Goal: Navigation & Orientation: Find specific page/section

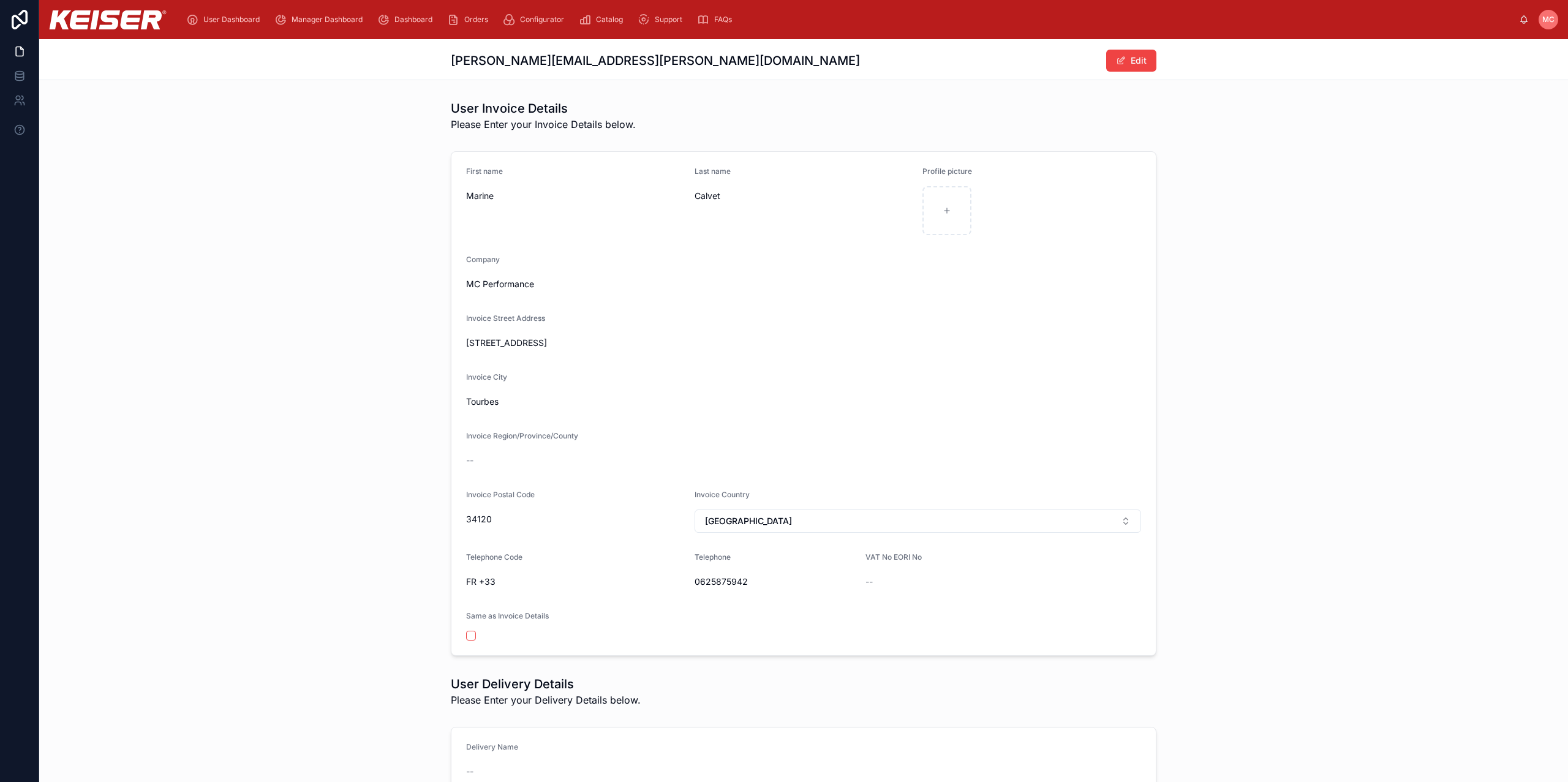
click at [83, 17] on img at bounding box center [108, 20] width 118 height 19
click at [454, 19] on icon "scrollable content" at bounding box center [453, 20] width 12 height 12
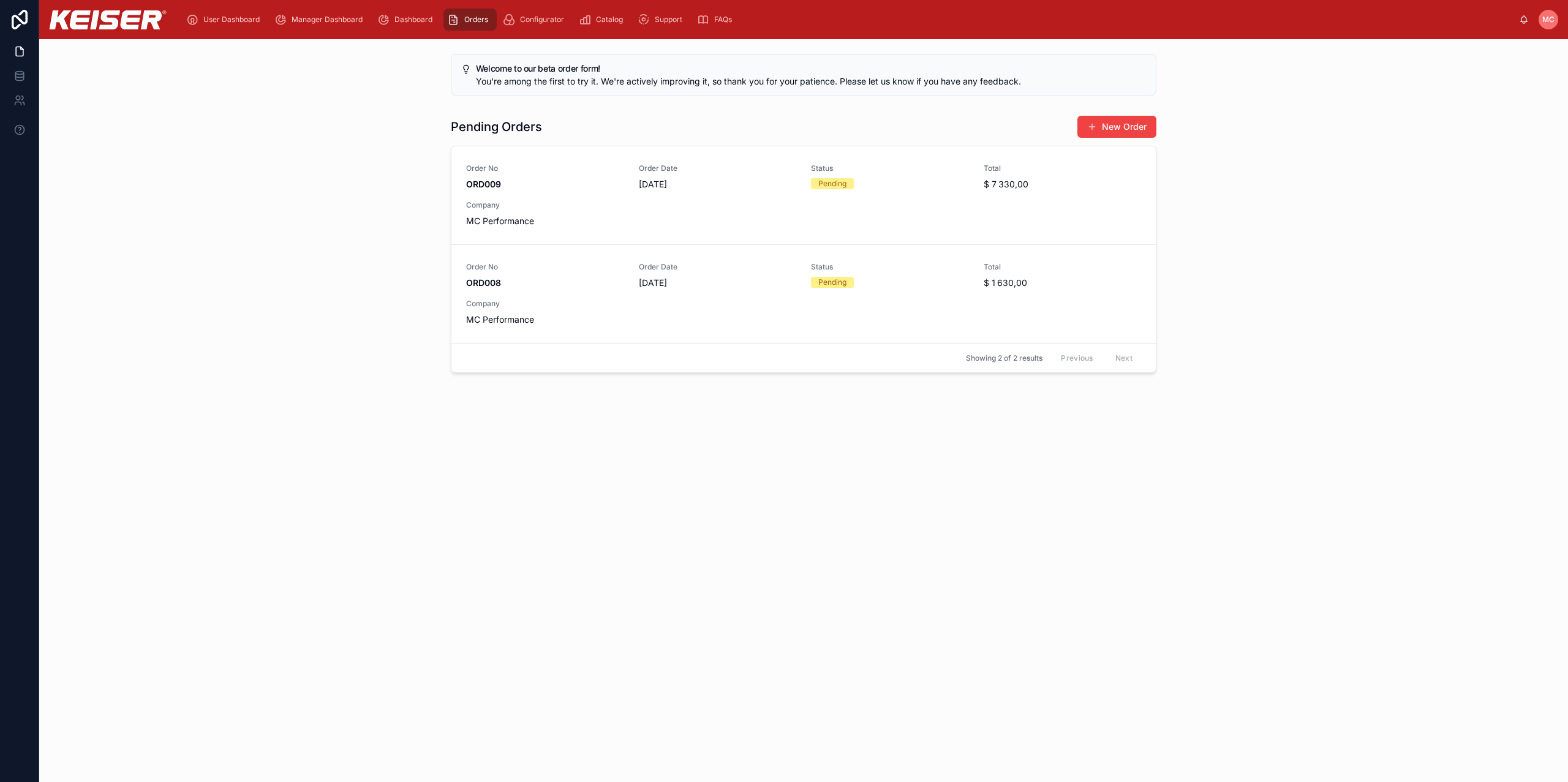
click at [229, 300] on div "Pending Orders New Order Order No ORD009 Order Date [DATE] Status Pending Total…" at bounding box center [803, 244] width 1509 height 268
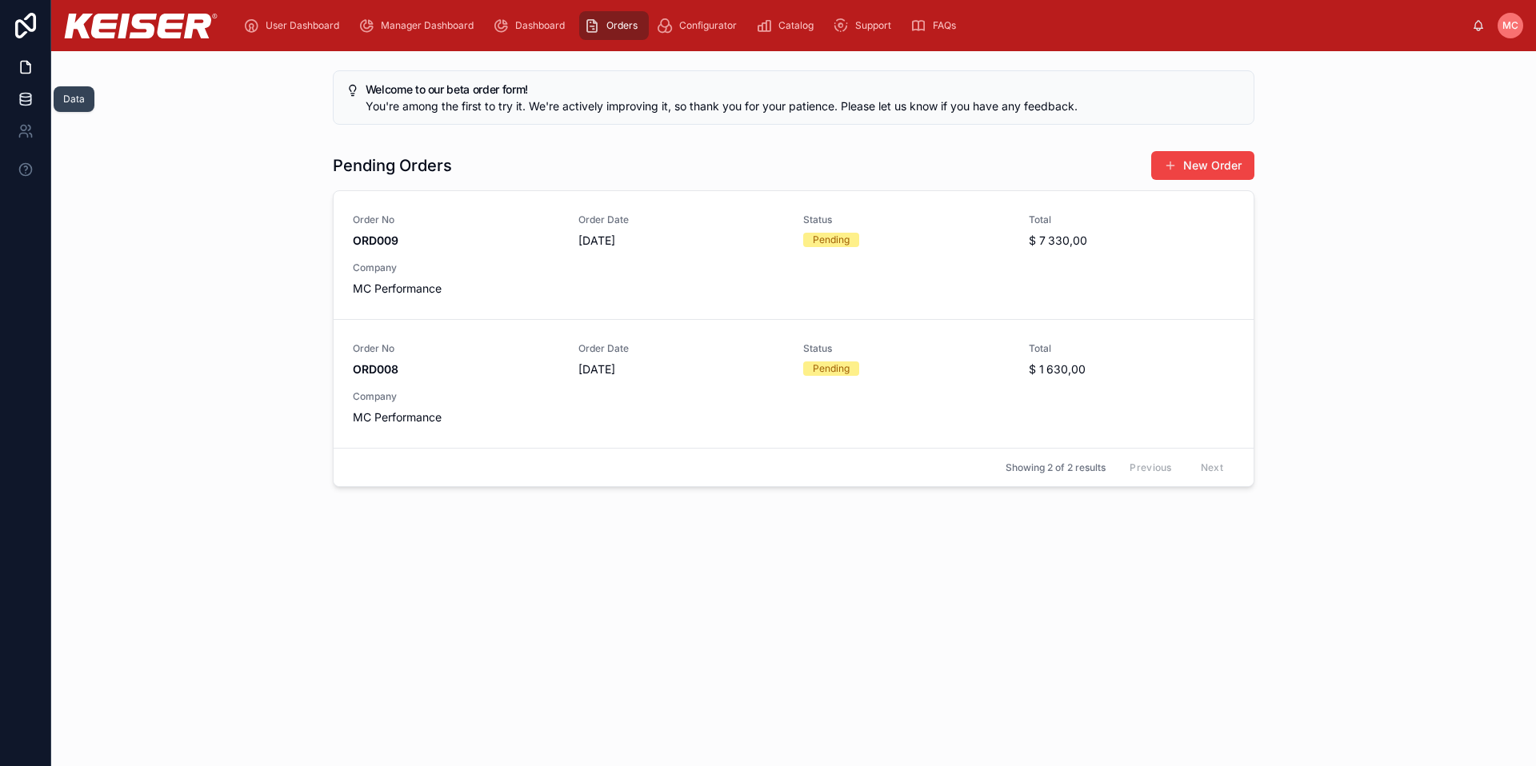
click at [18, 97] on icon at bounding box center [26, 99] width 16 height 16
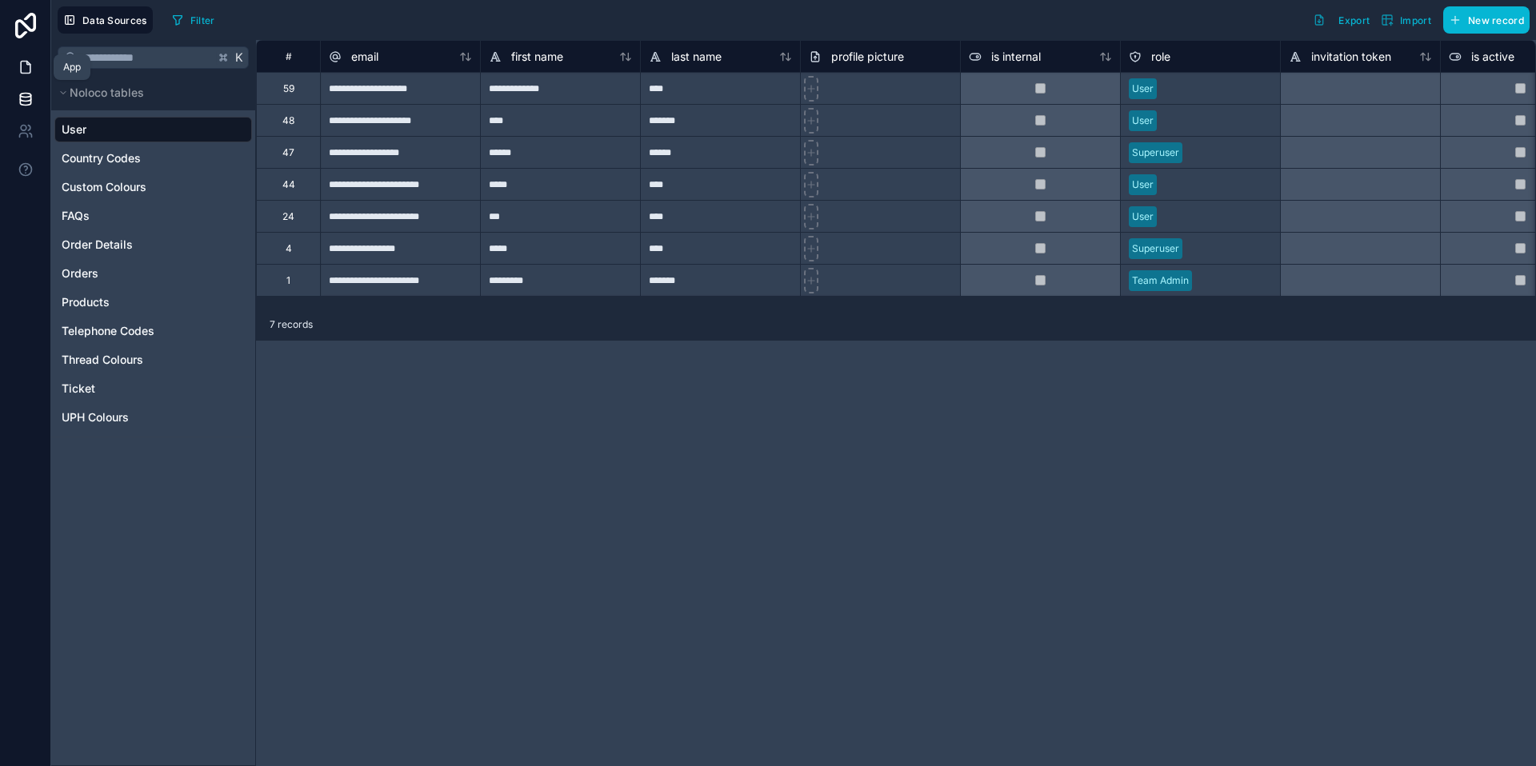
click at [23, 66] on icon at bounding box center [26, 67] width 16 height 16
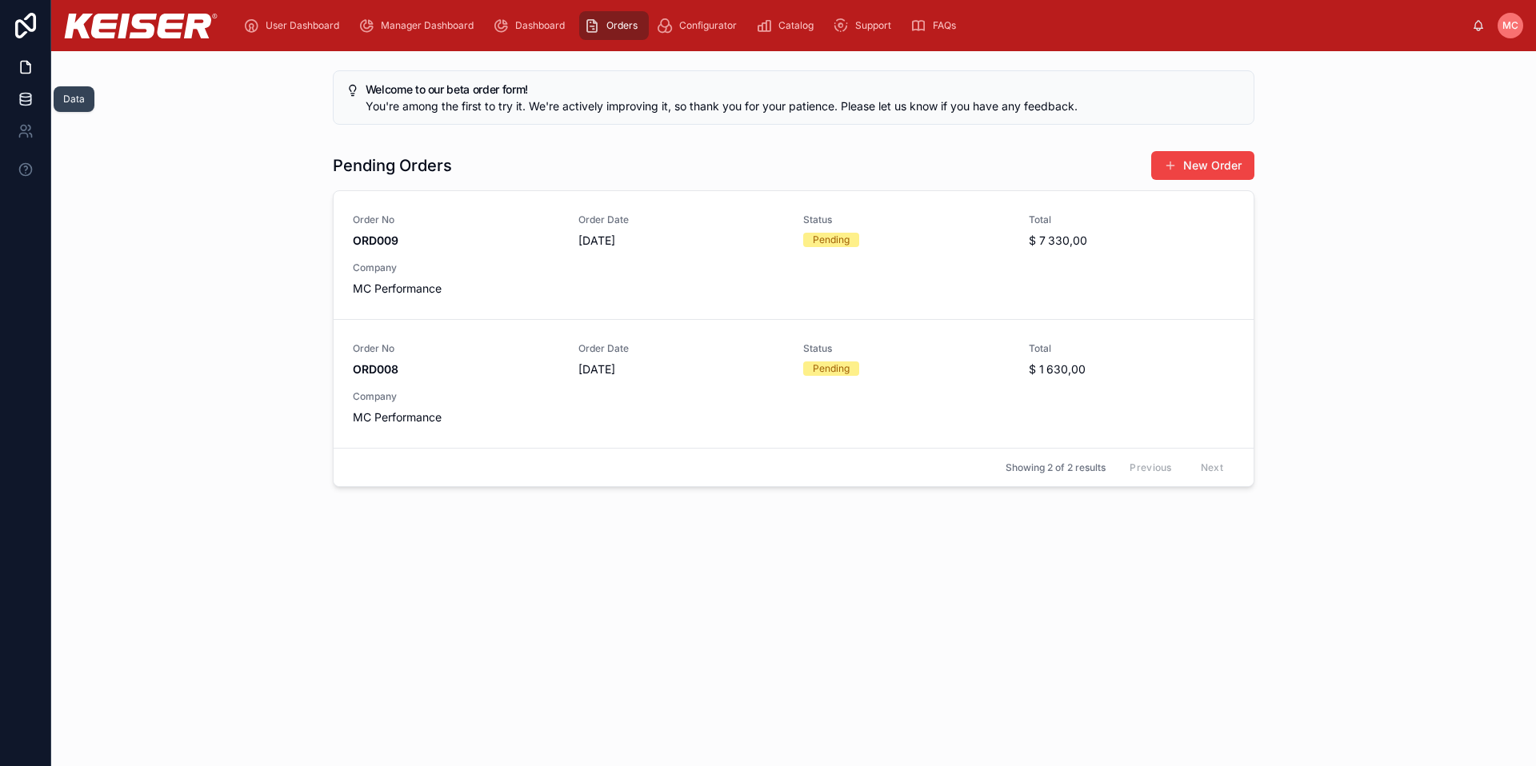
click at [15, 102] on link at bounding box center [25, 99] width 50 height 32
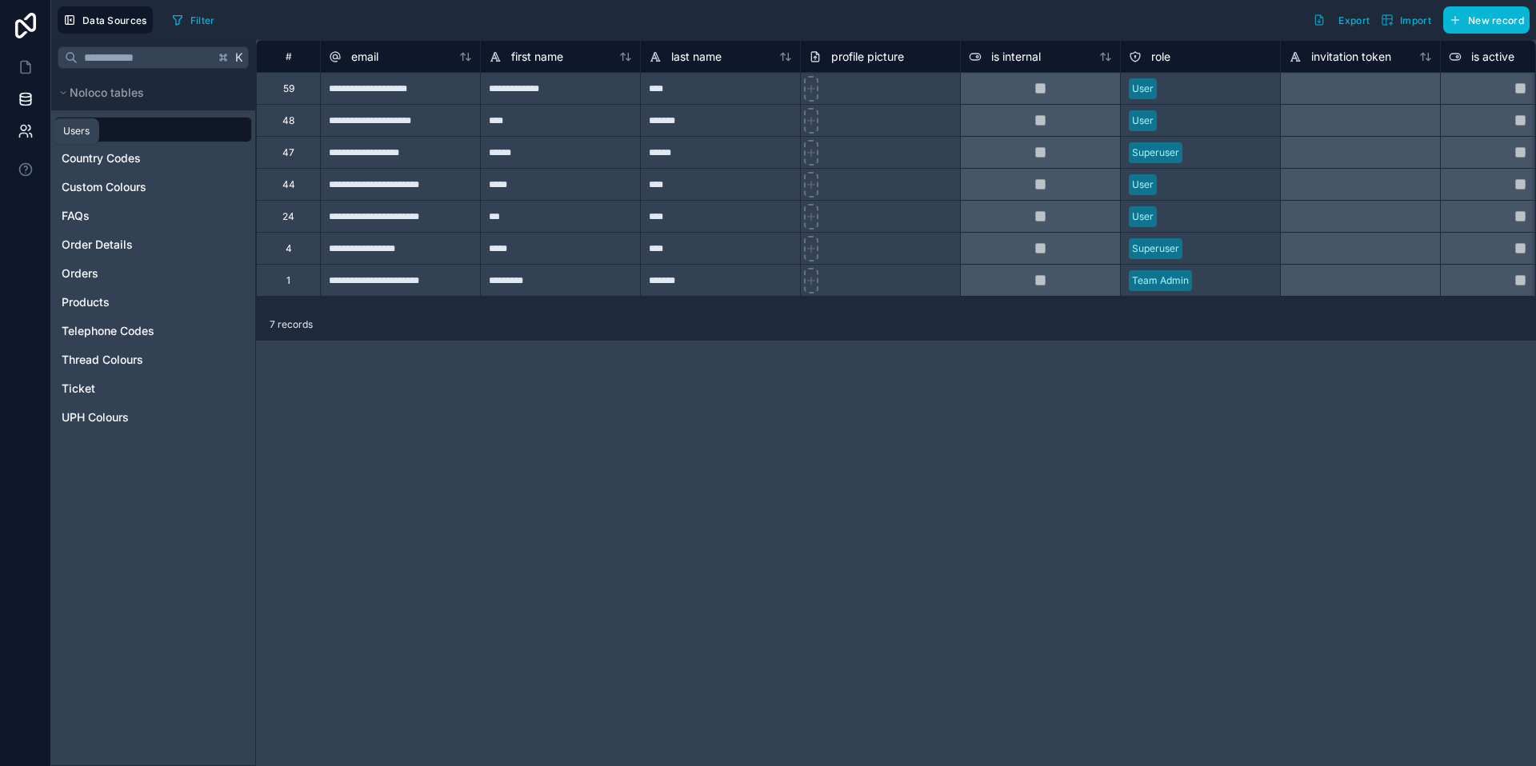
click at [18, 127] on icon at bounding box center [26, 131] width 16 height 16
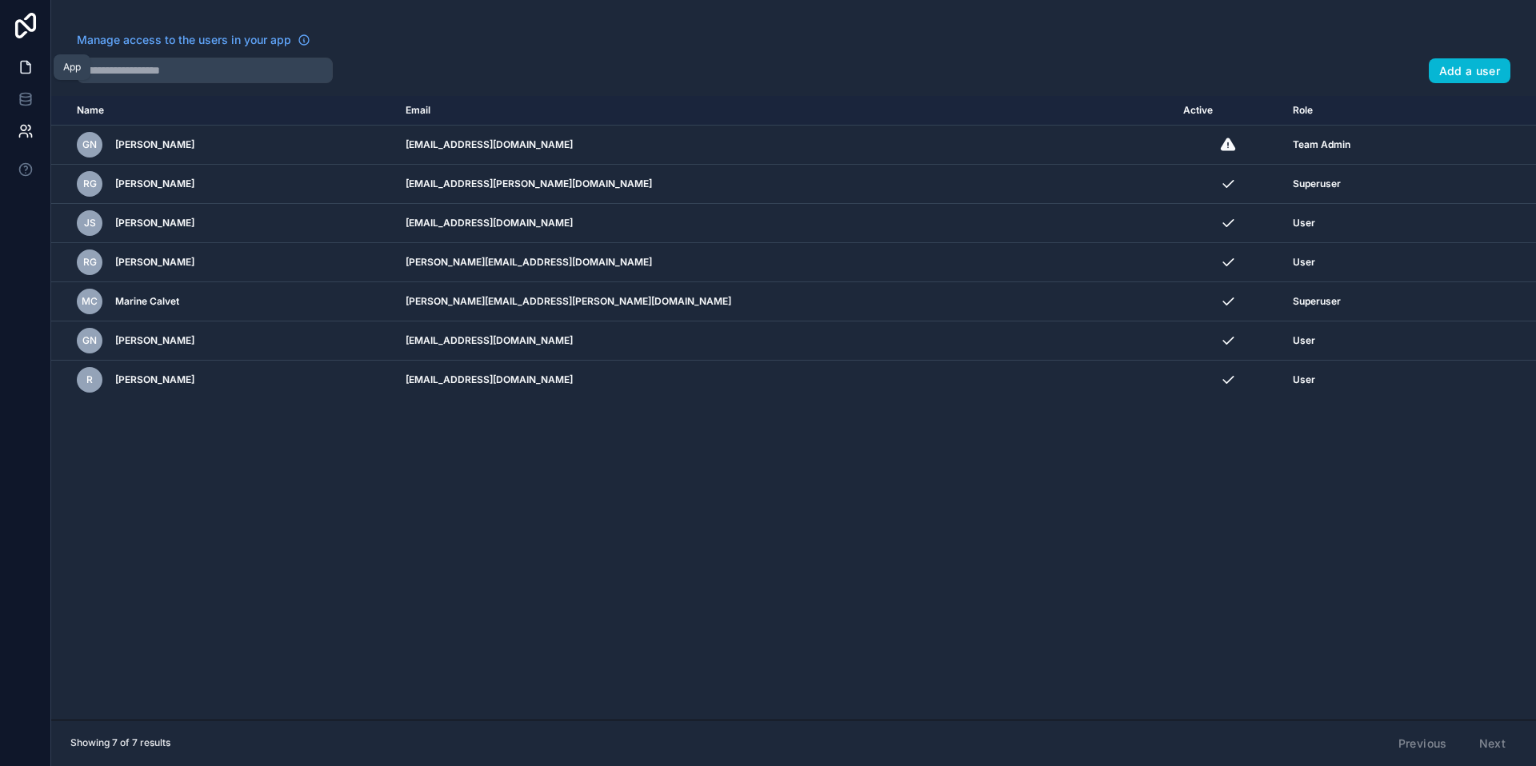
click at [18, 67] on icon at bounding box center [26, 67] width 16 height 16
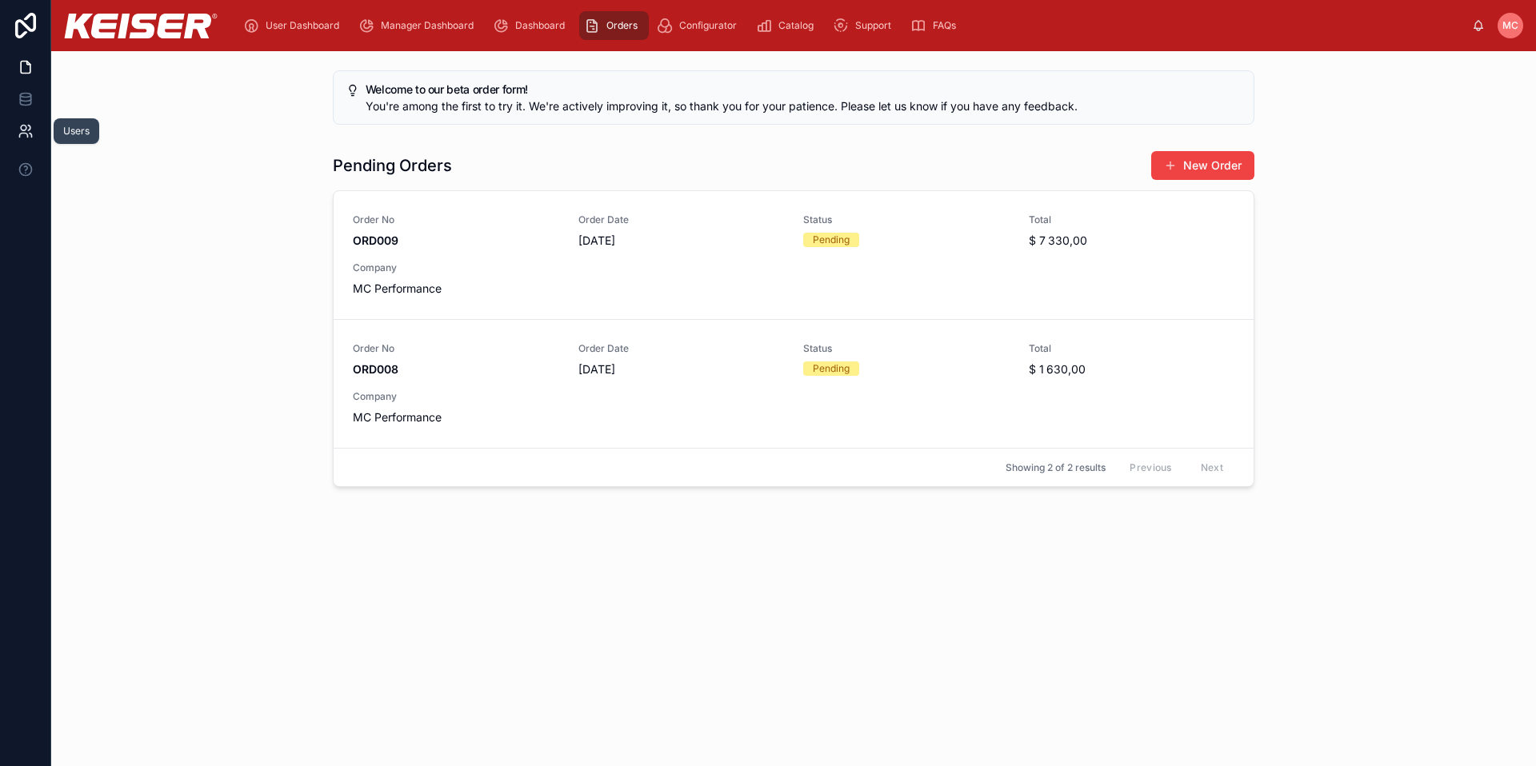
click at [35, 133] on link at bounding box center [25, 131] width 50 height 32
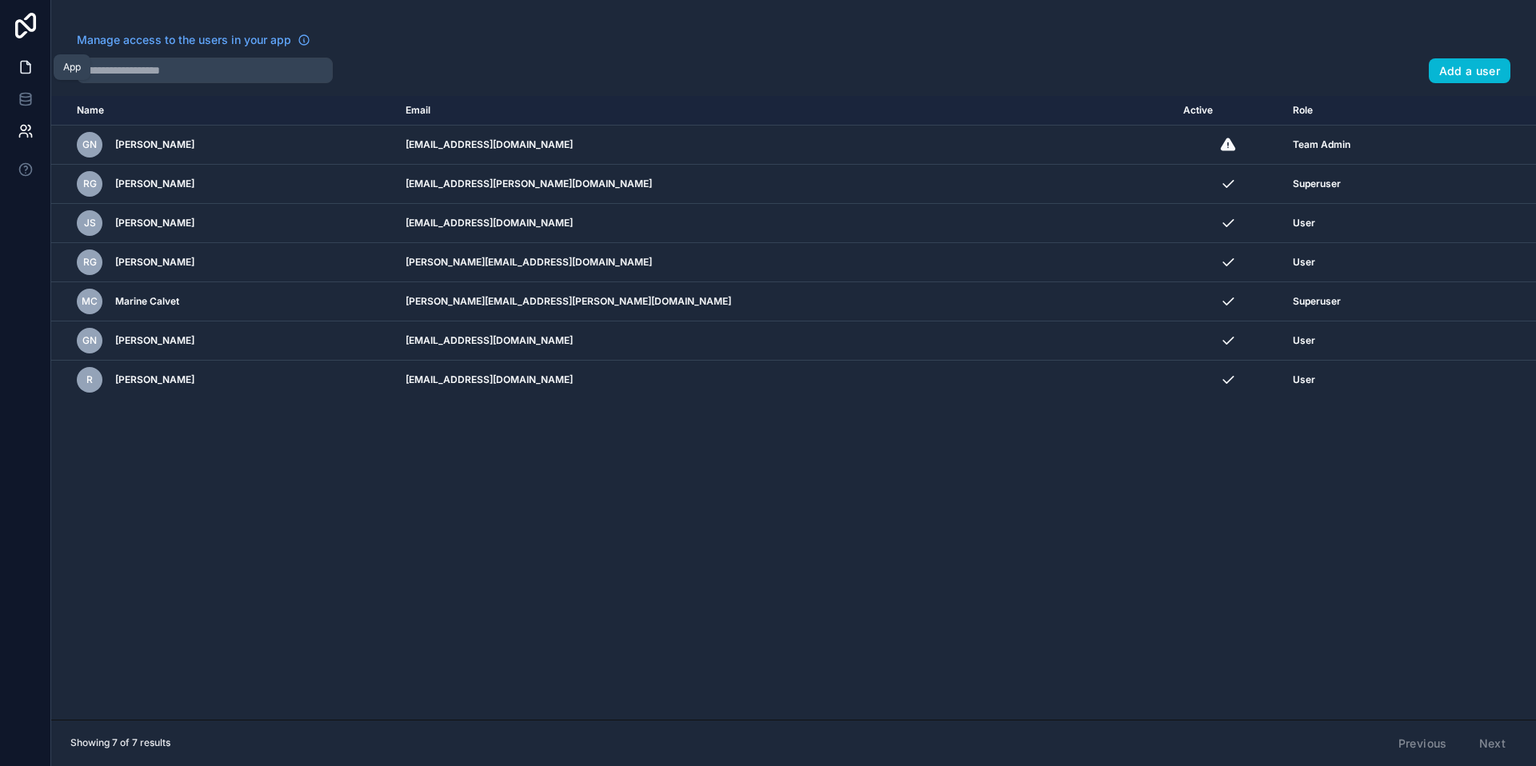
click at [29, 61] on icon at bounding box center [26, 67] width 16 height 16
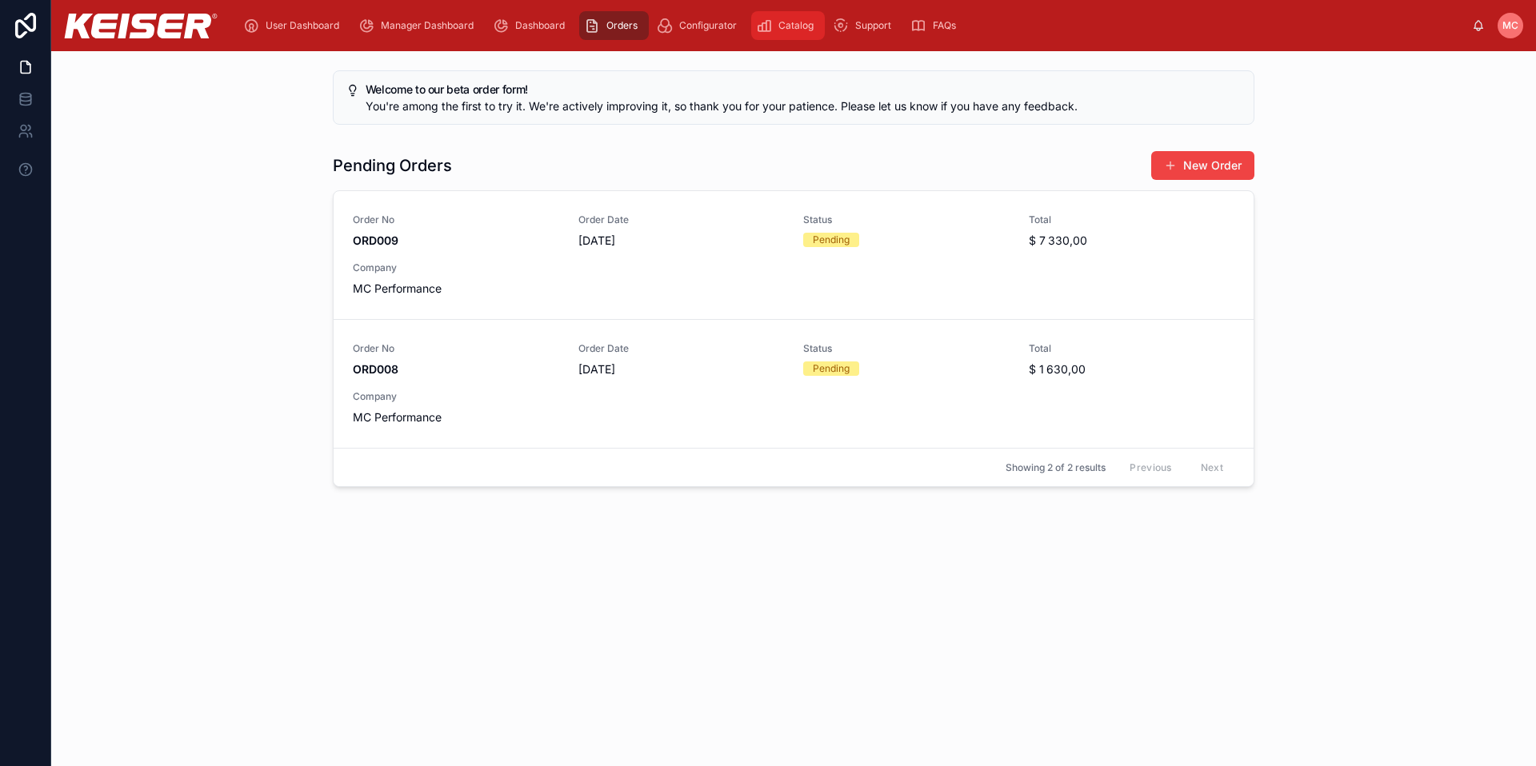
click at [786, 21] on span "Catalog" at bounding box center [795, 25] width 35 height 13
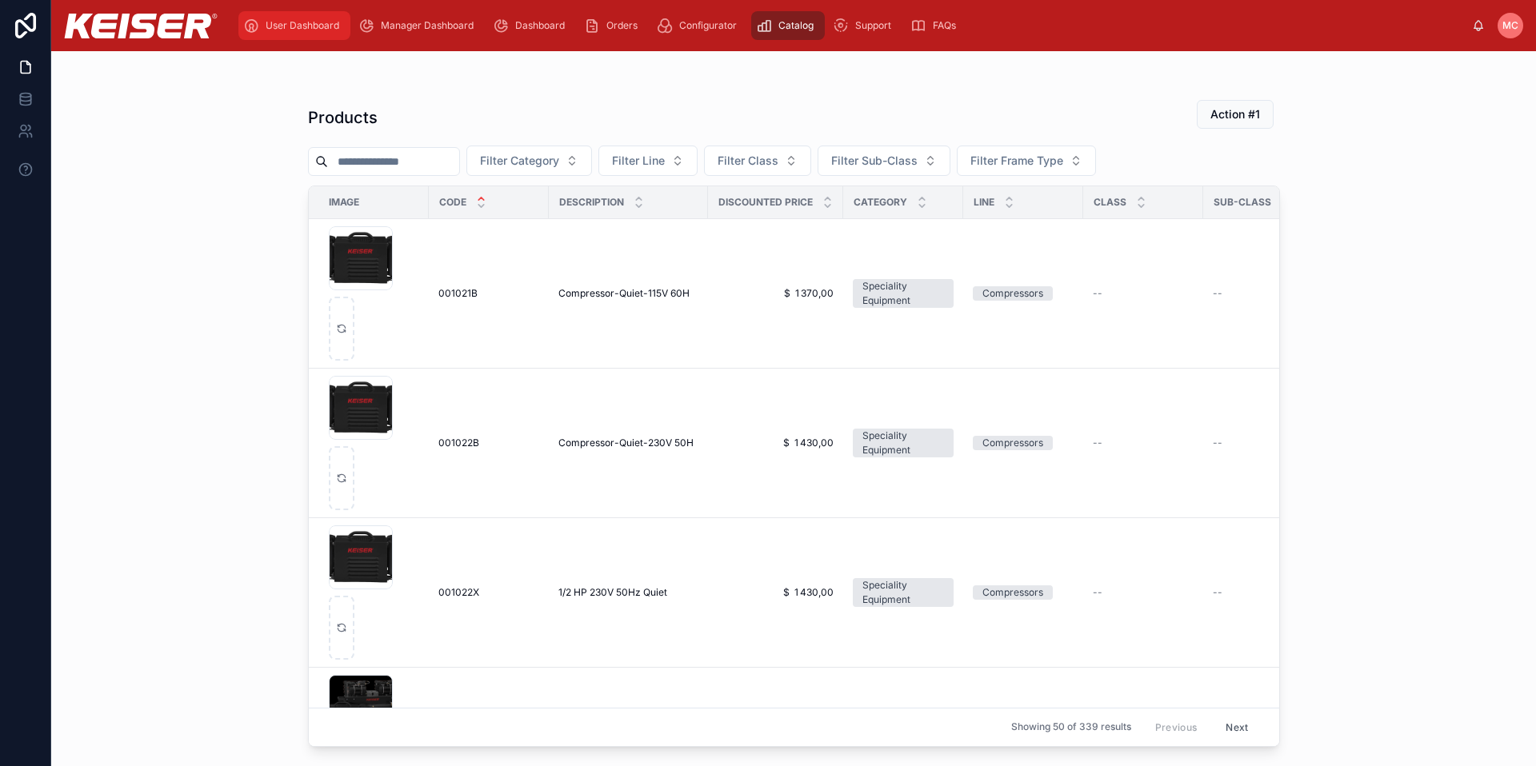
click at [309, 32] on div "User Dashboard" at bounding box center [294, 26] width 102 height 26
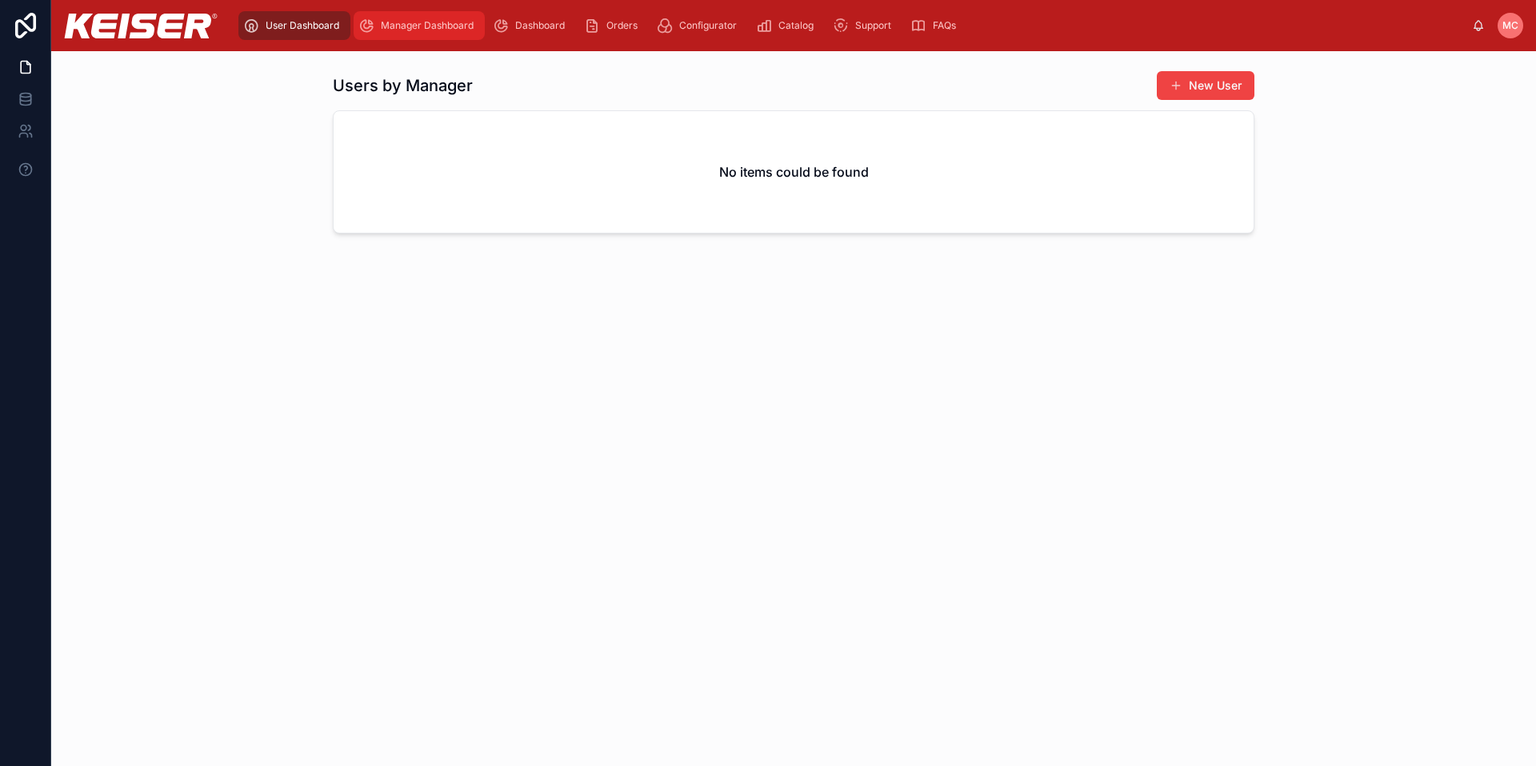
click at [427, 19] on span "Manager Dashboard" at bounding box center [427, 25] width 93 height 13
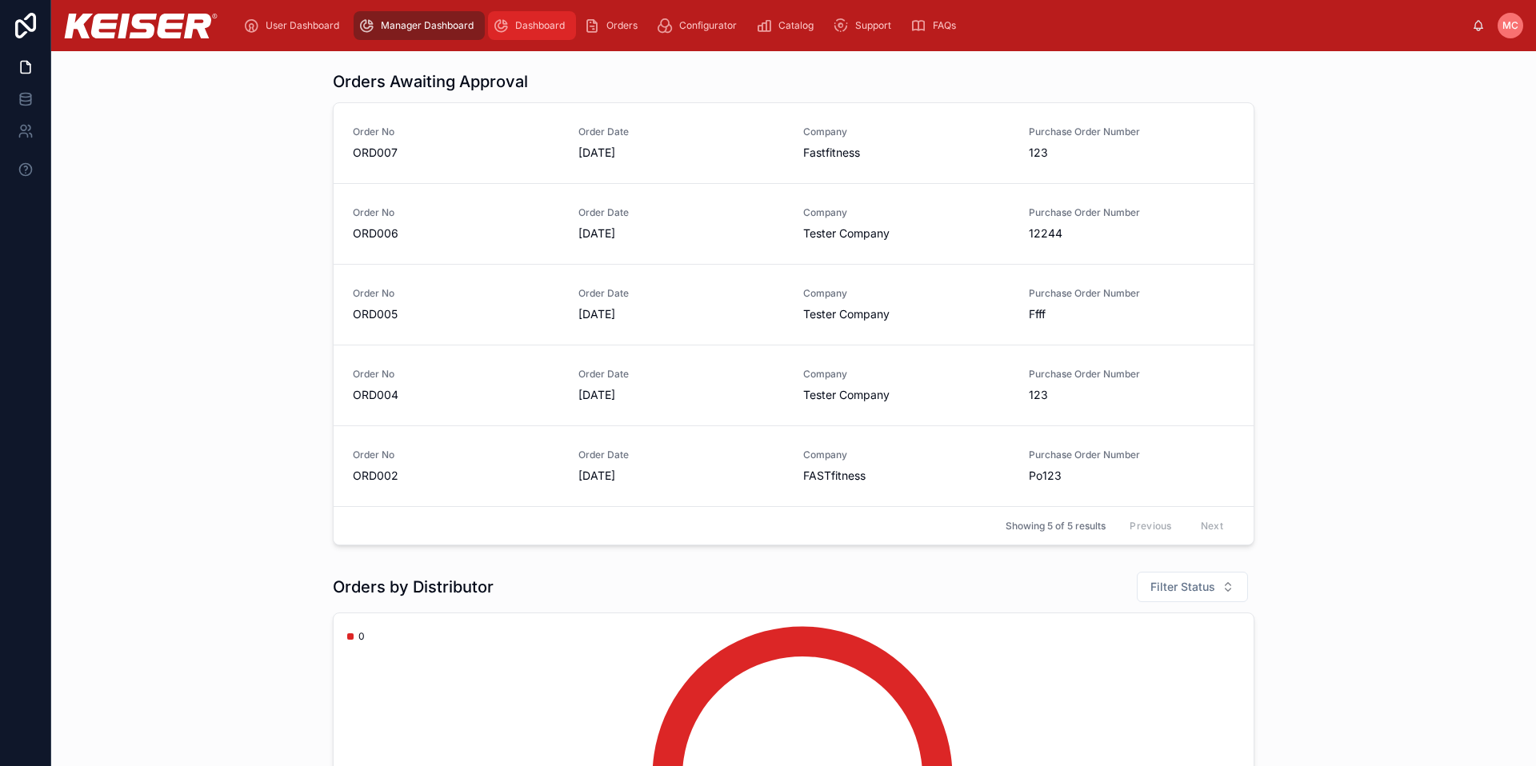
click at [536, 26] on span "Dashboard" at bounding box center [540, 25] width 50 height 13
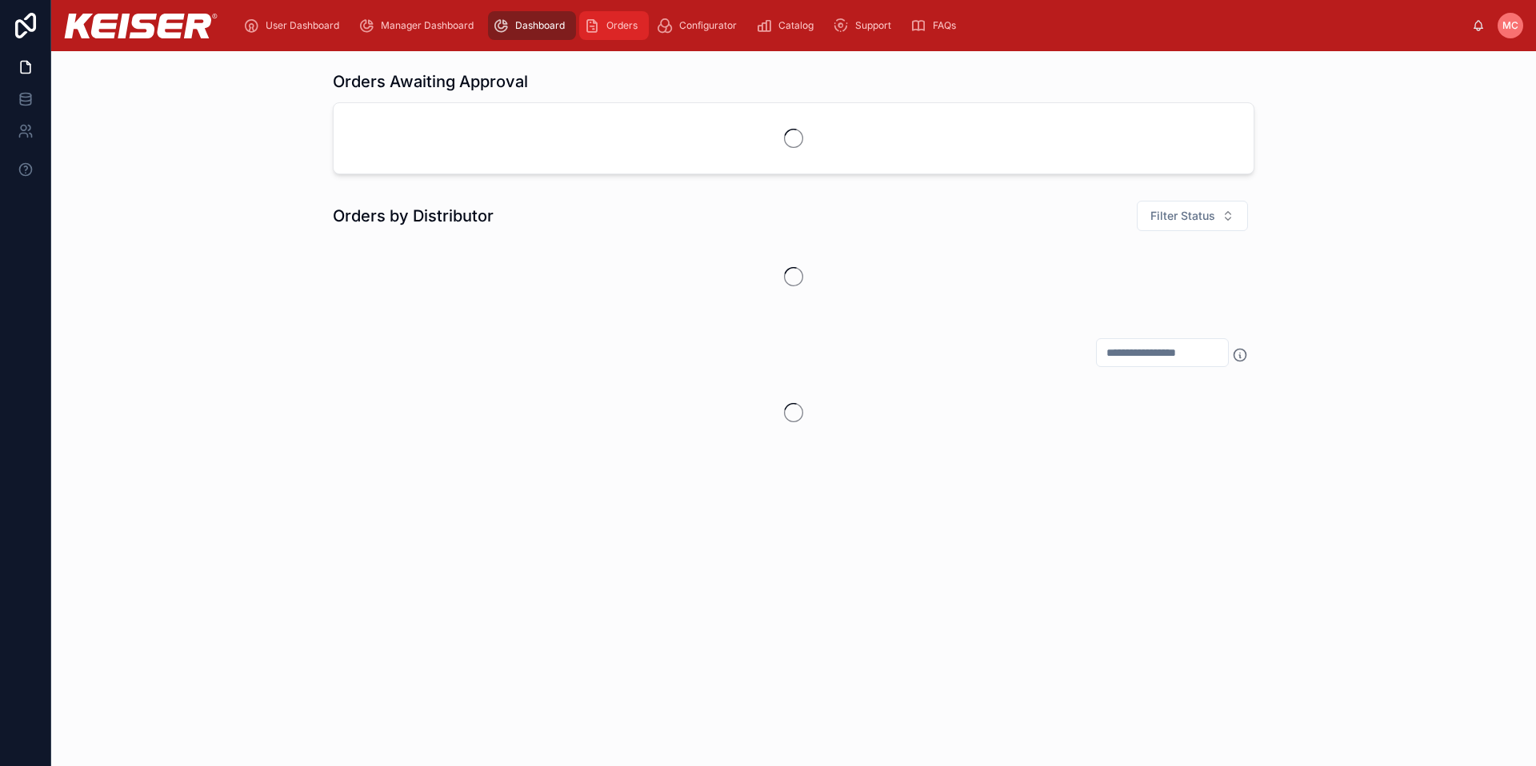
click at [623, 24] on span "Orders" at bounding box center [621, 25] width 31 height 13
